Goal: Browse casually: Explore the website without a specific task or goal

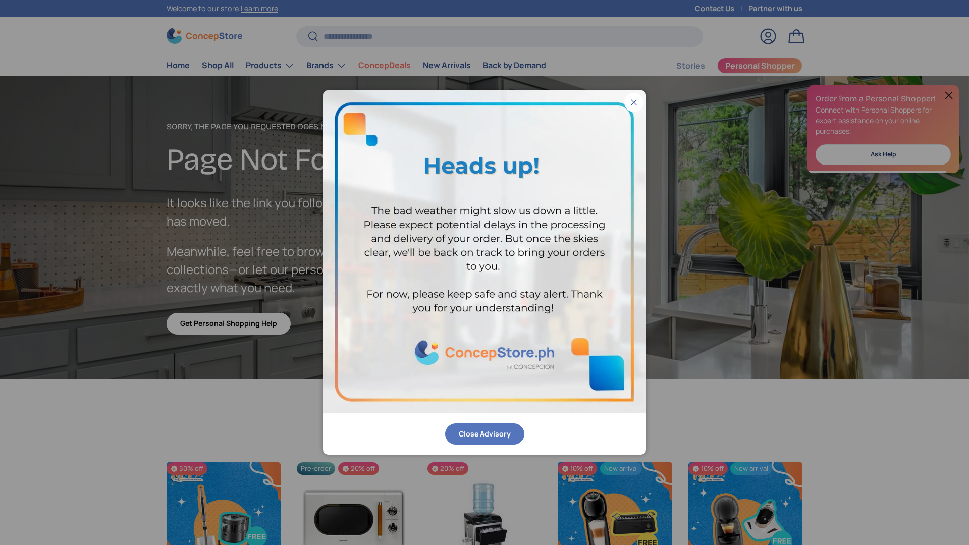
scroll to position [1754, 4126]
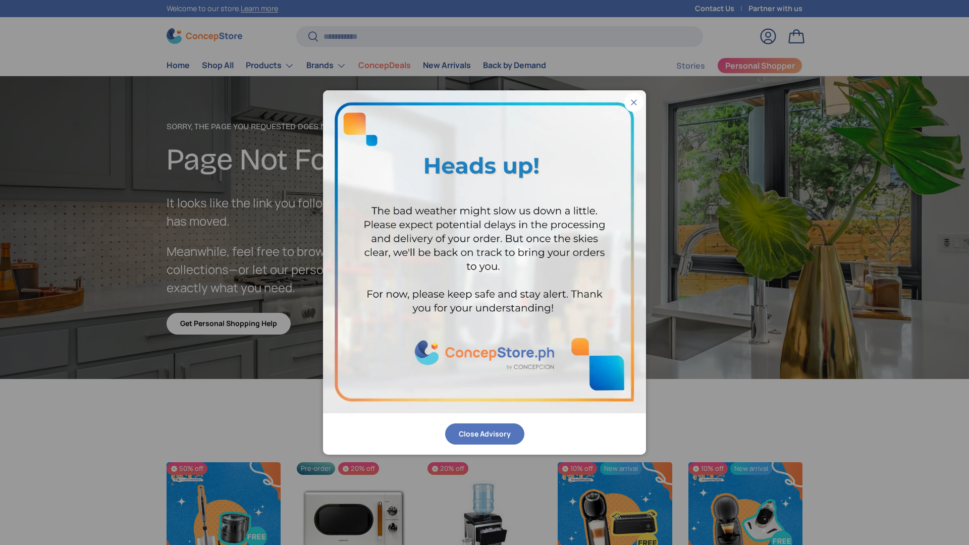
scroll to position [1754, 4126]
